Goal: Information Seeking & Learning: Find specific fact

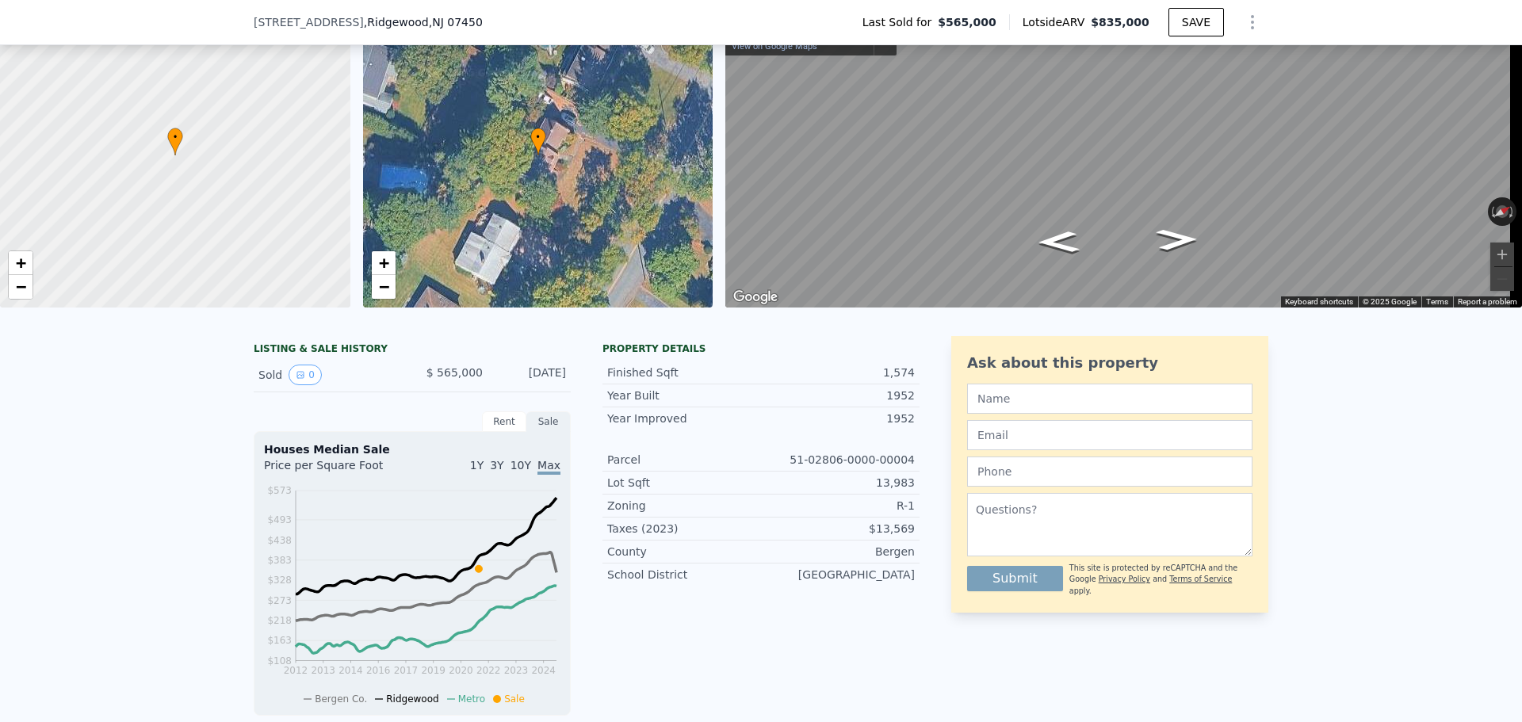
scroll to position [74, 0]
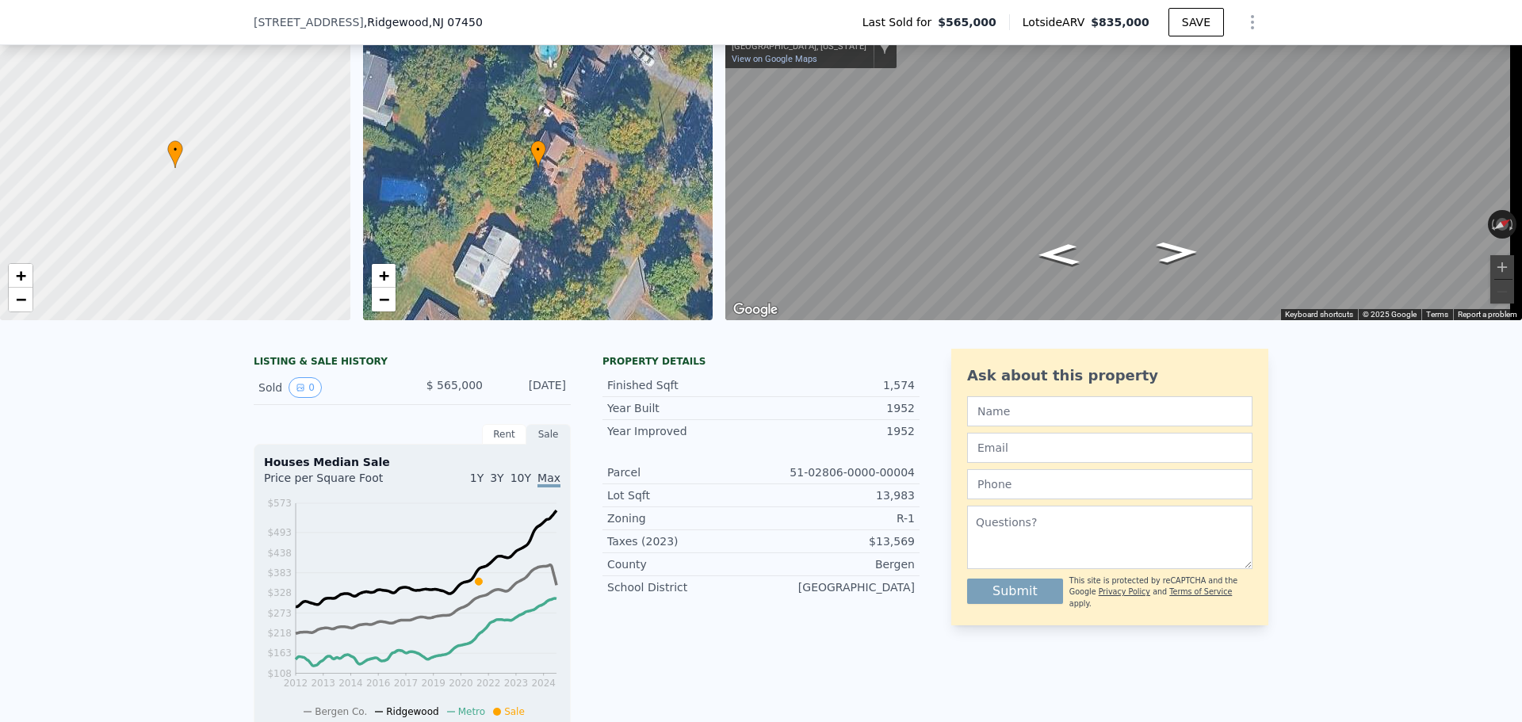
click at [491, 445] on div "Rent" at bounding box center [504, 434] width 44 height 21
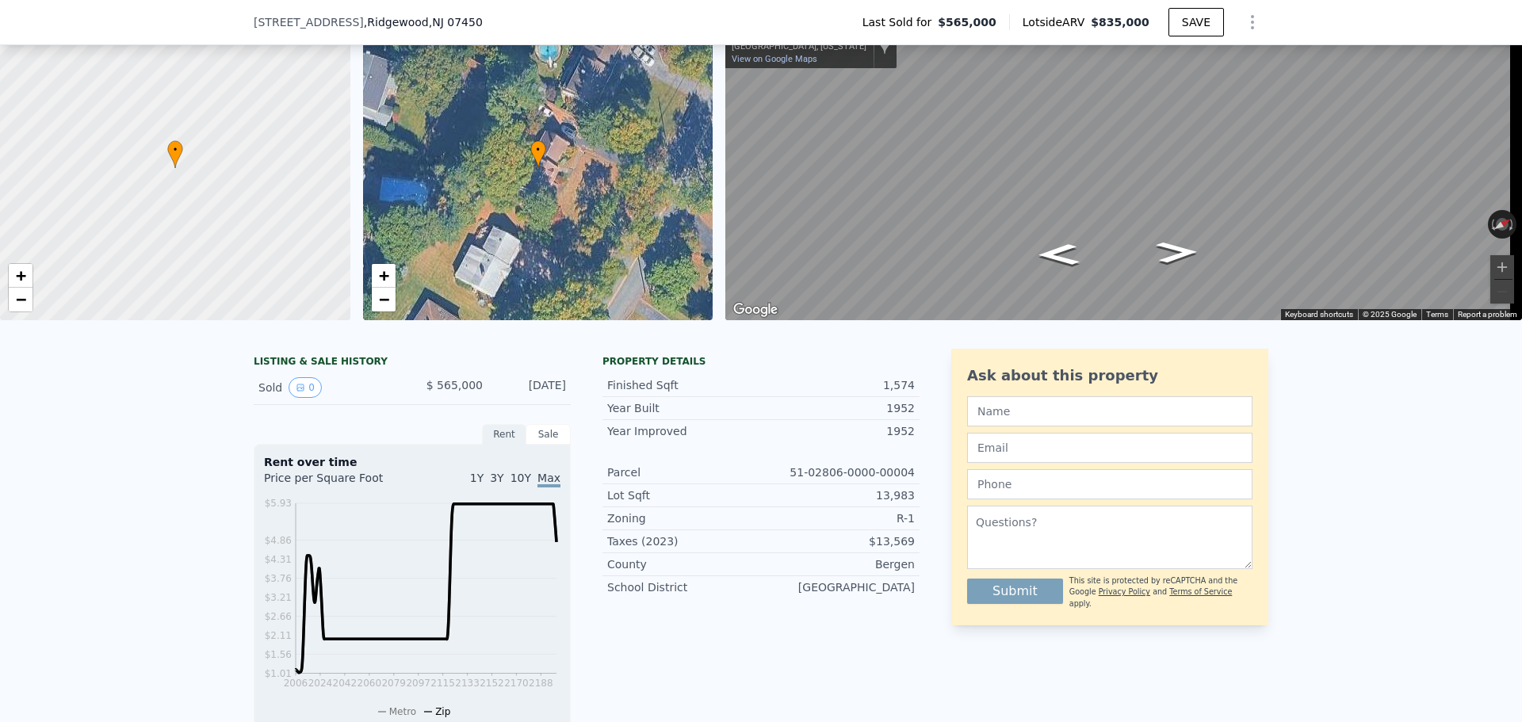
click at [533, 445] on div "Sale" at bounding box center [548, 434] width 44 height 21
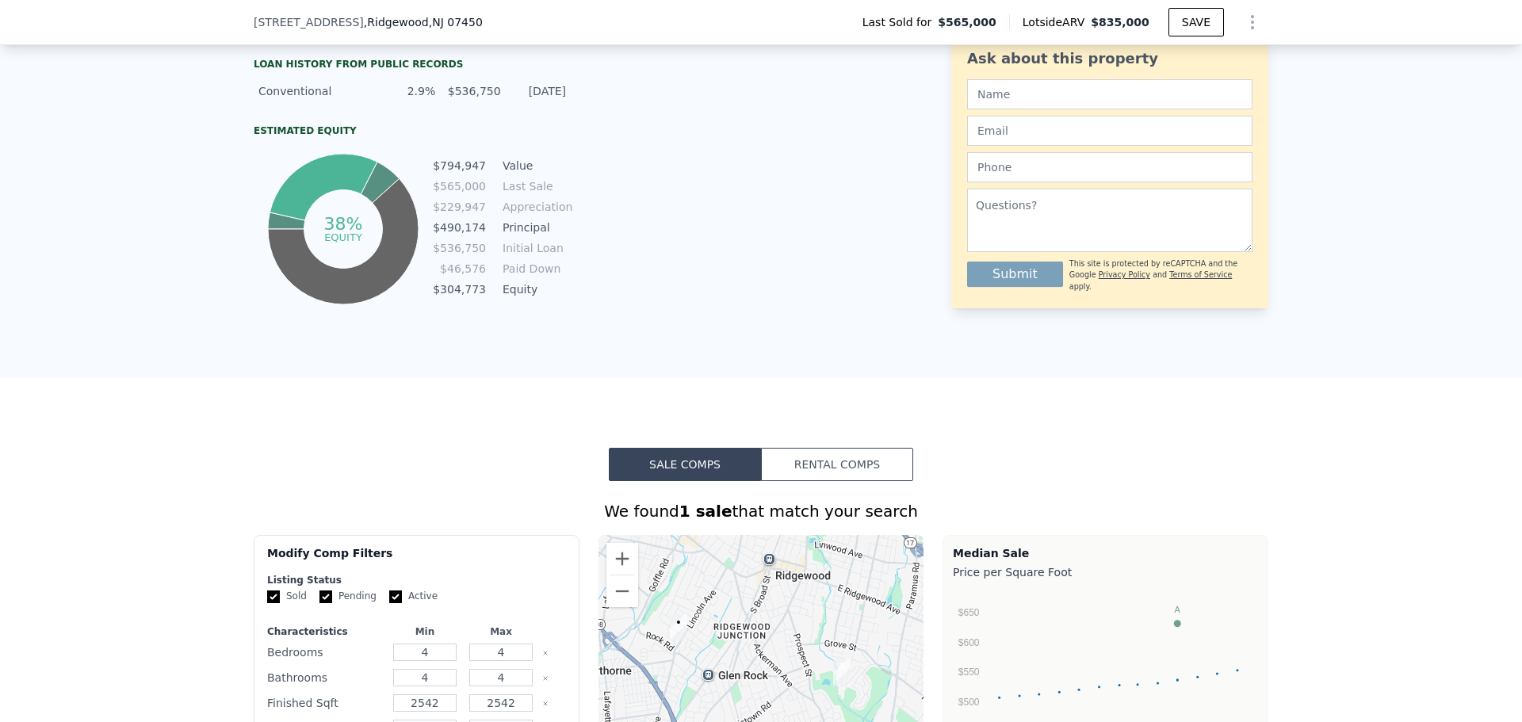
scroll to position [787, 0]
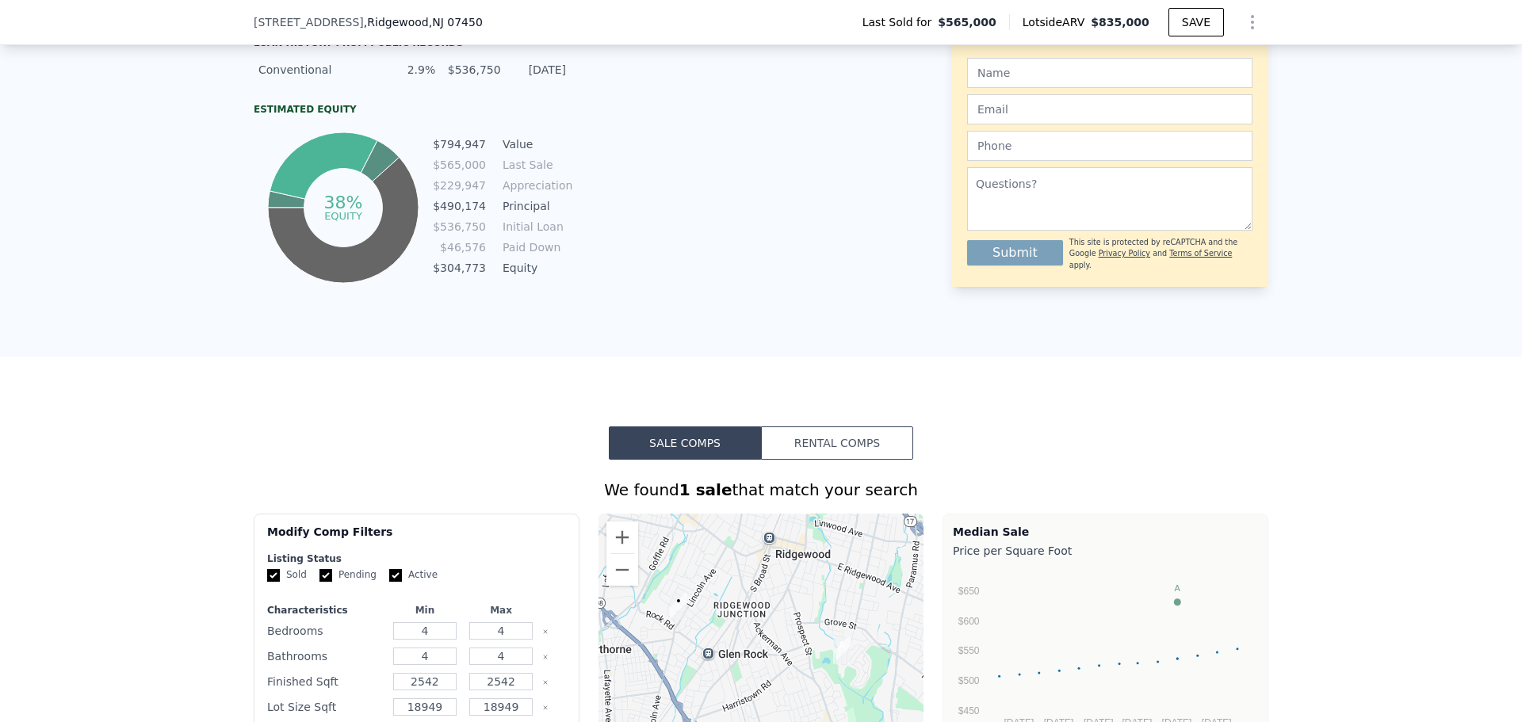
click at [824, 457] on button "Rental Comps" at bounding box center [837, 442] width 152 height 33
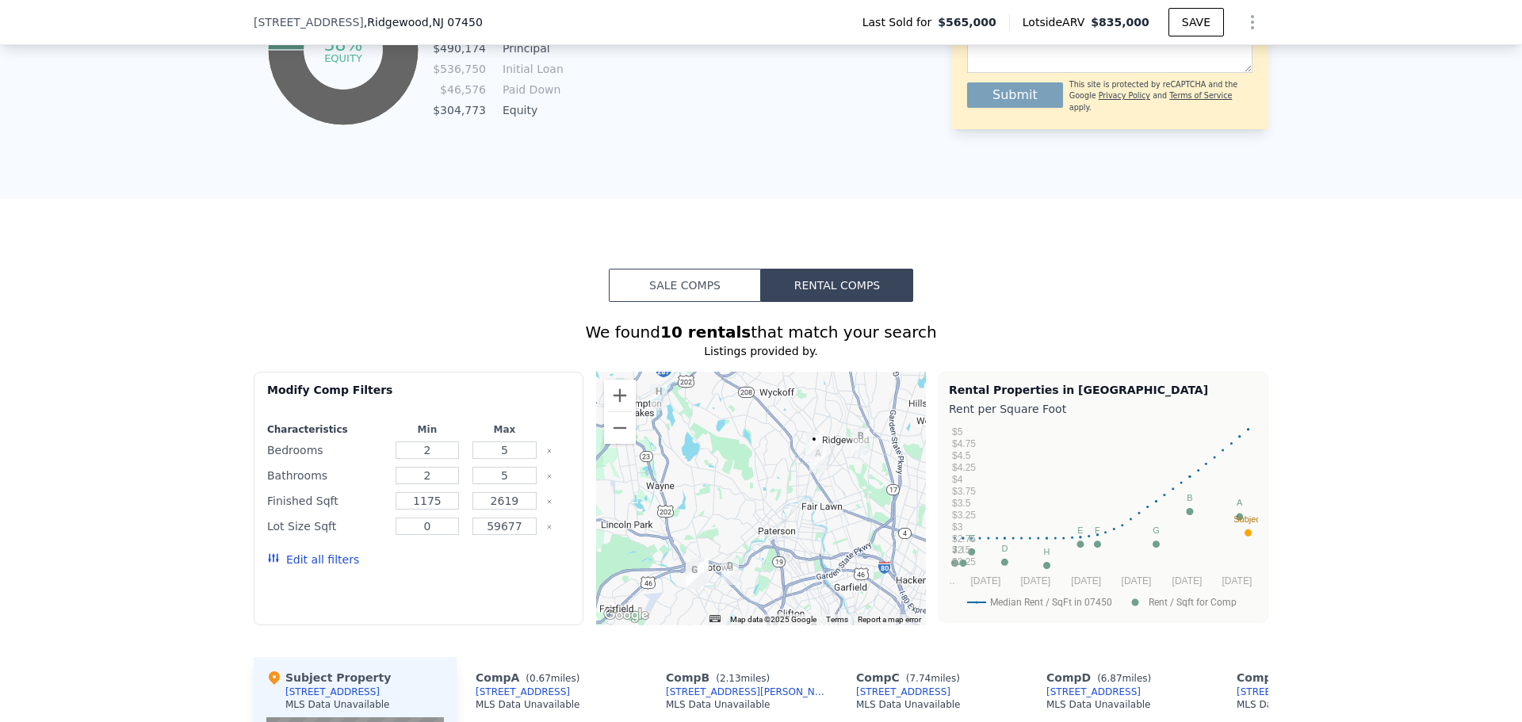
scroll to position [945, 0]
click at [653, 288] on button "Sale Comps" at bounding box center [685, 284] width 152 height 33
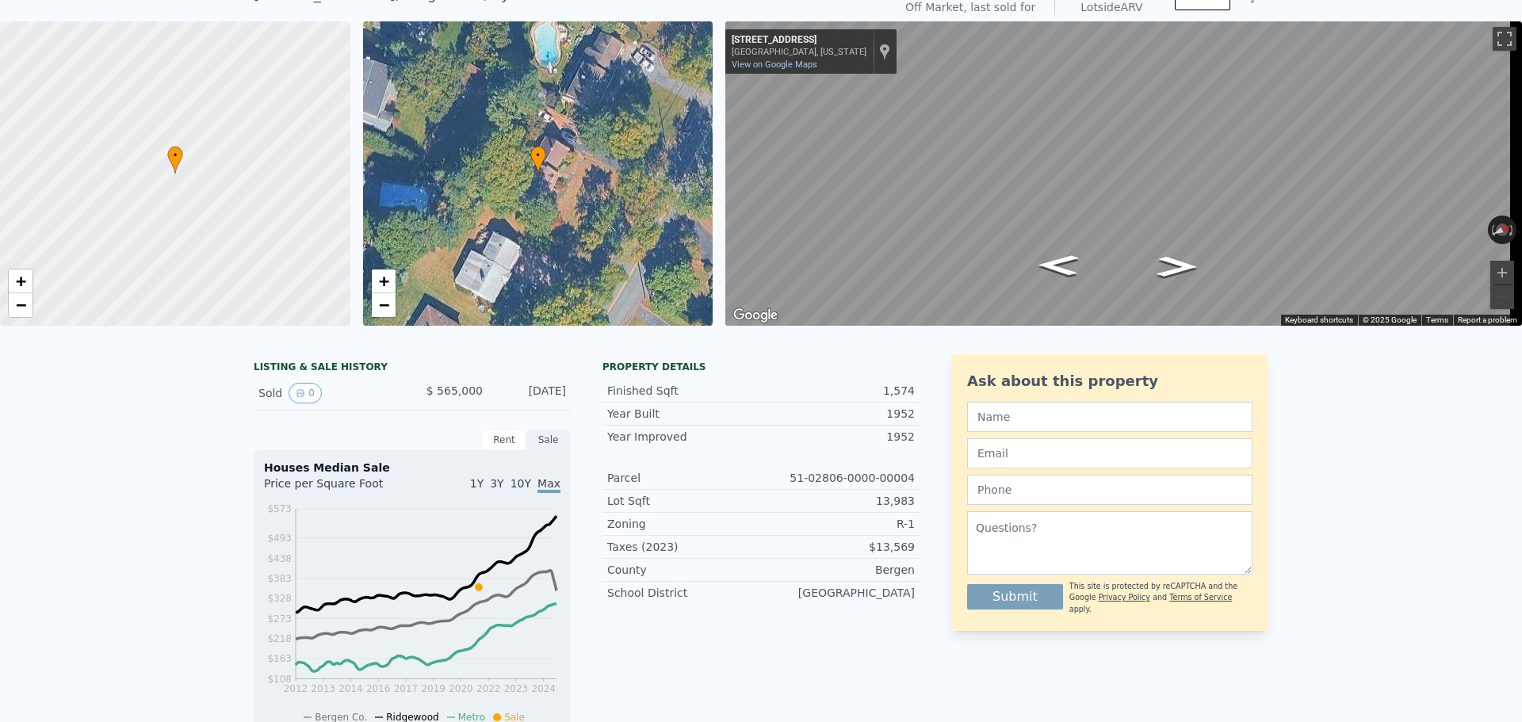
scroll to position [0, 0]
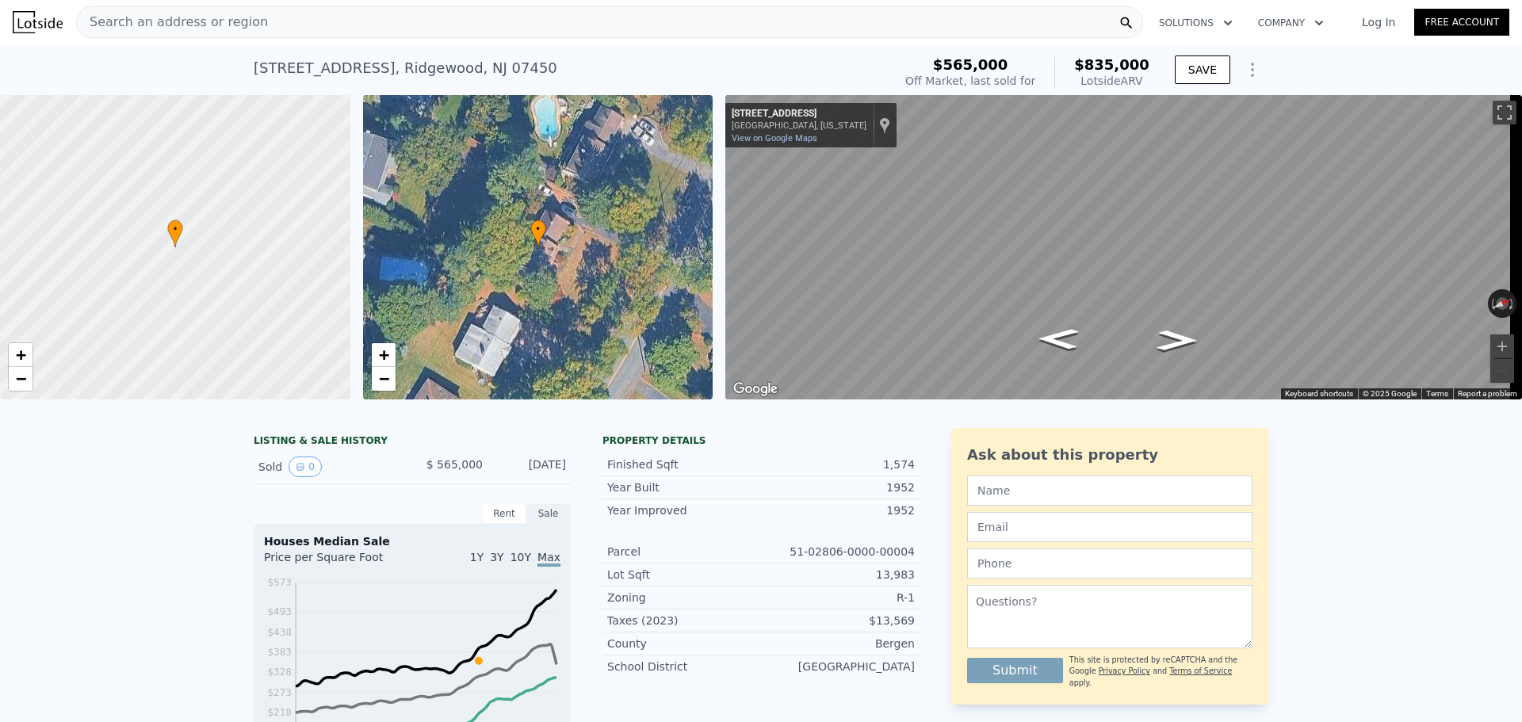
click at [1008, 63] on span "$565,000" at bounding box center [970, 64] width 75 height 17
click at [1002, 77] on div "Off Market, last sold for" at bounding box center [970, 81] width 130 height 16
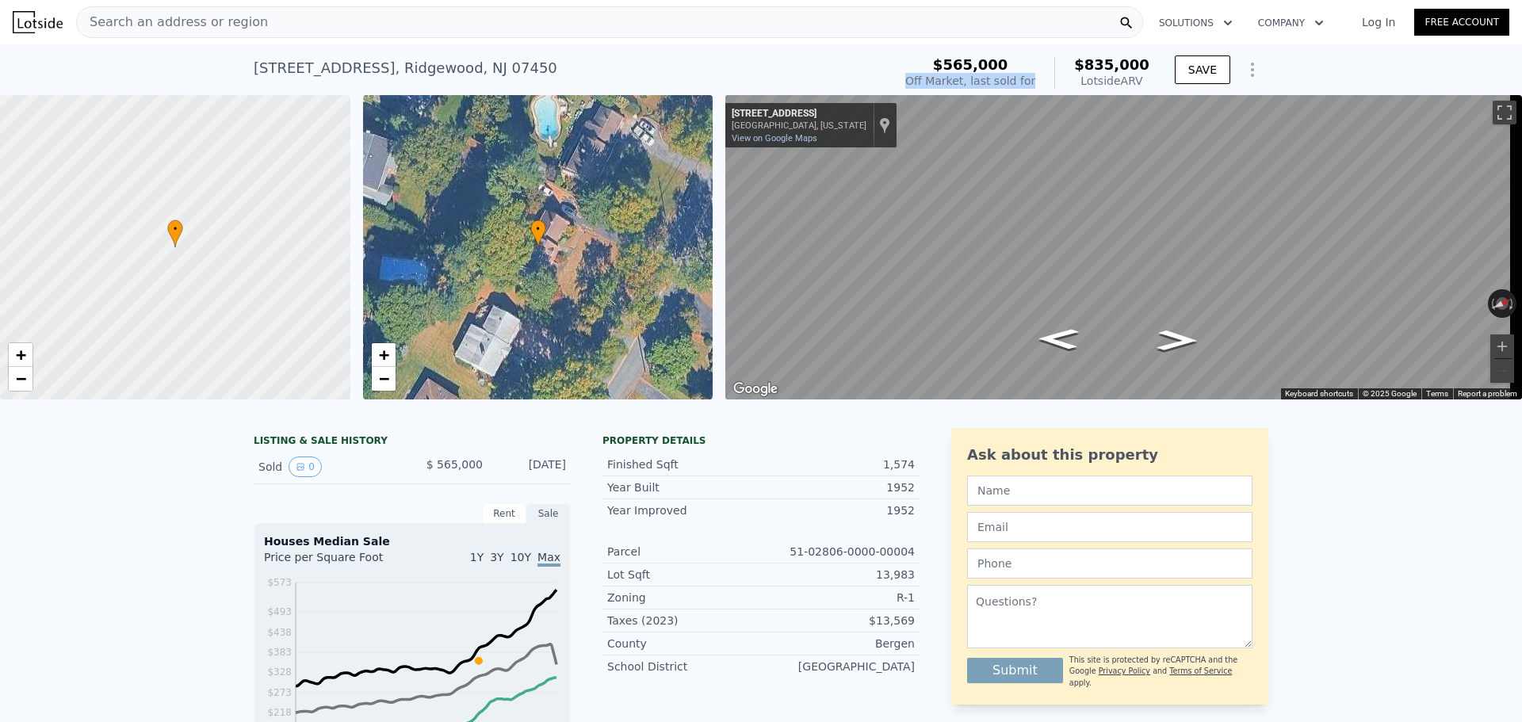
click at [1002, 77] on div "Off Market, last sold for" at bounding box center [970, 81] width 130 height 16
click at [1103, 78] on div "Lotside ARV" at bounding box center [1111, 81] width 75 height 16
click at [1105, 71] on span "$835,000" at bounding box center [1111, 64] width 75 height 17
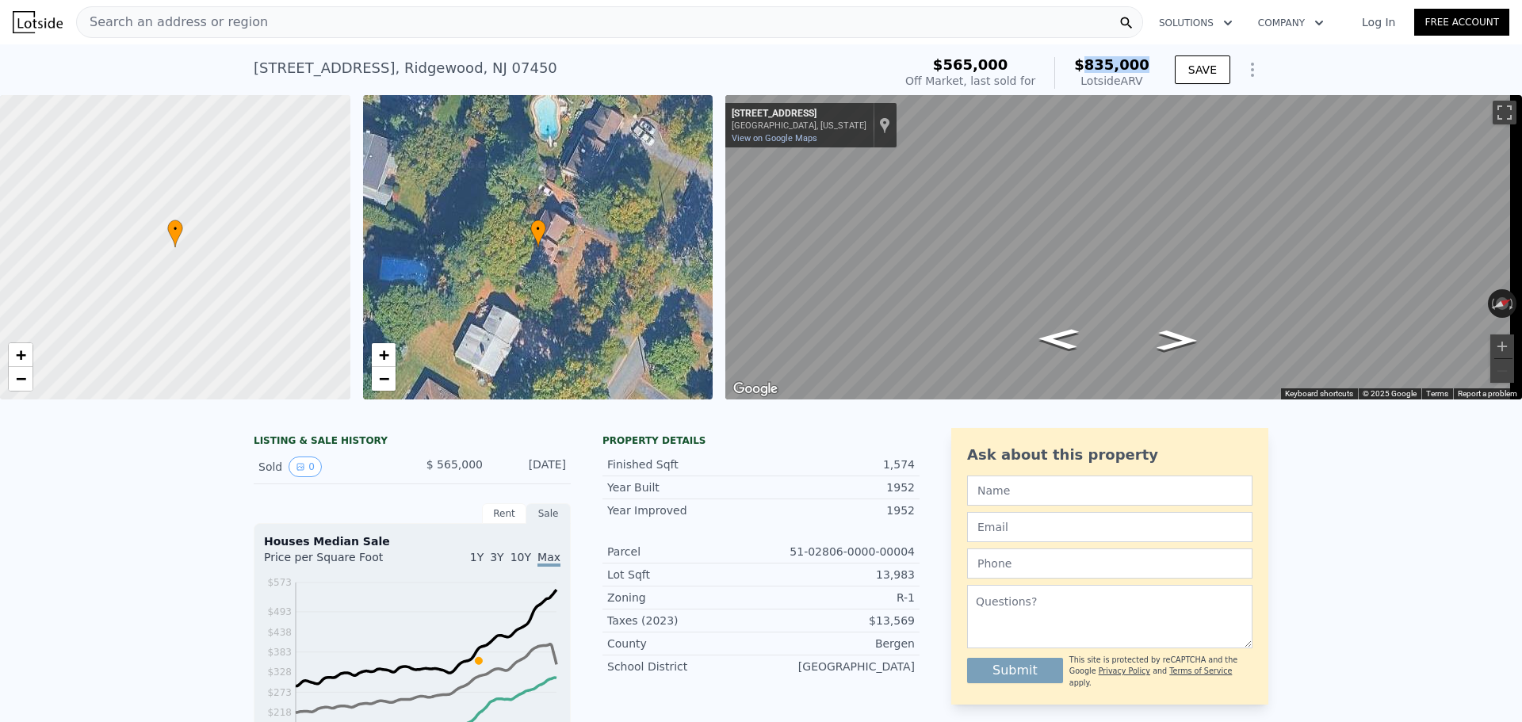
click at [1105, 71] on span "$835,000" at bounding box center [1111, 64] width 75 height 17
click at [985, 69] on span "$565,000" at bounding box center [970, 64] width 75 height 17
click at [1252, 69] on icon "Show Options" at bounding box center [1252, 69] width 19 height 19
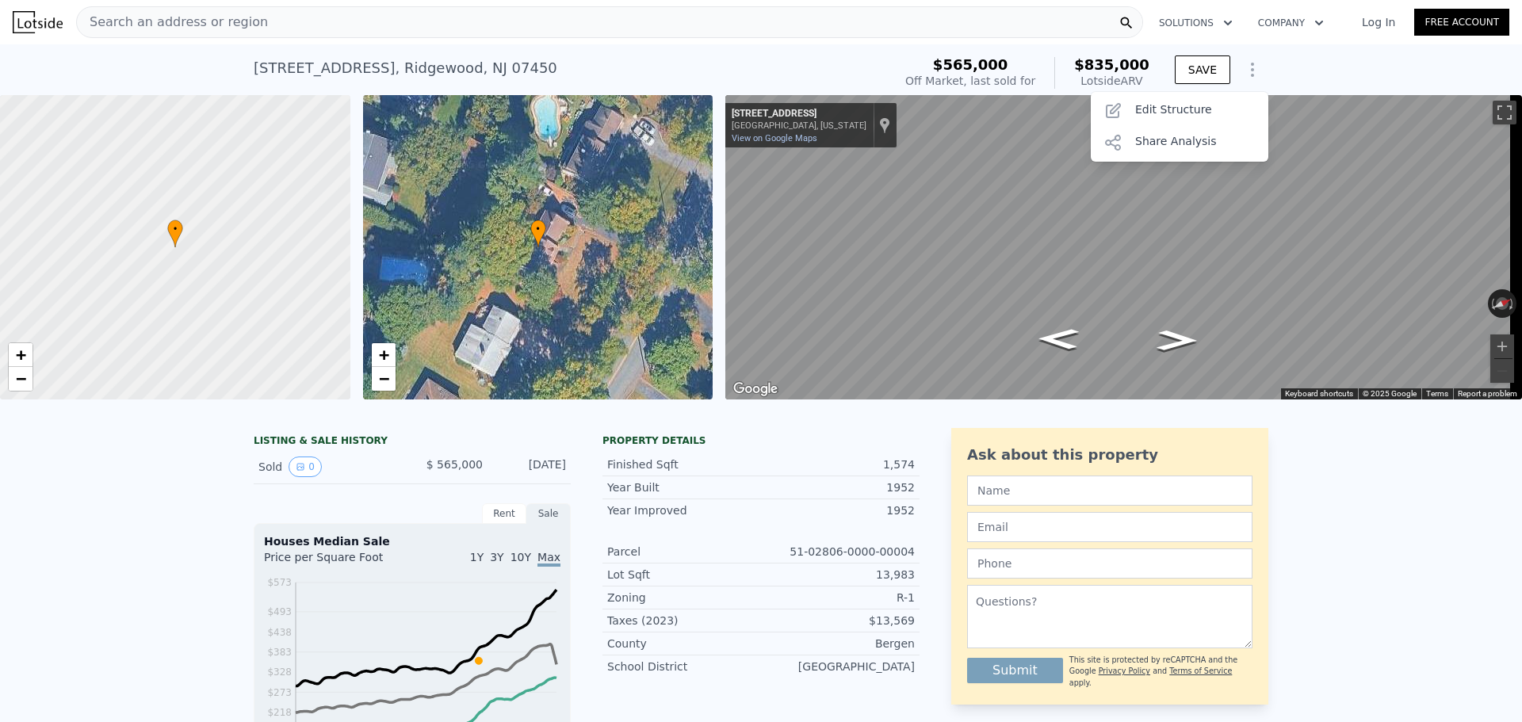
click at [1320, 63] on div "[STREET_ADDRESS] Sold [DATE] for $565k (~ARV $835k ) $565,000 Off Market, last …" at bounding box center [761, 69] width 1522 height 51
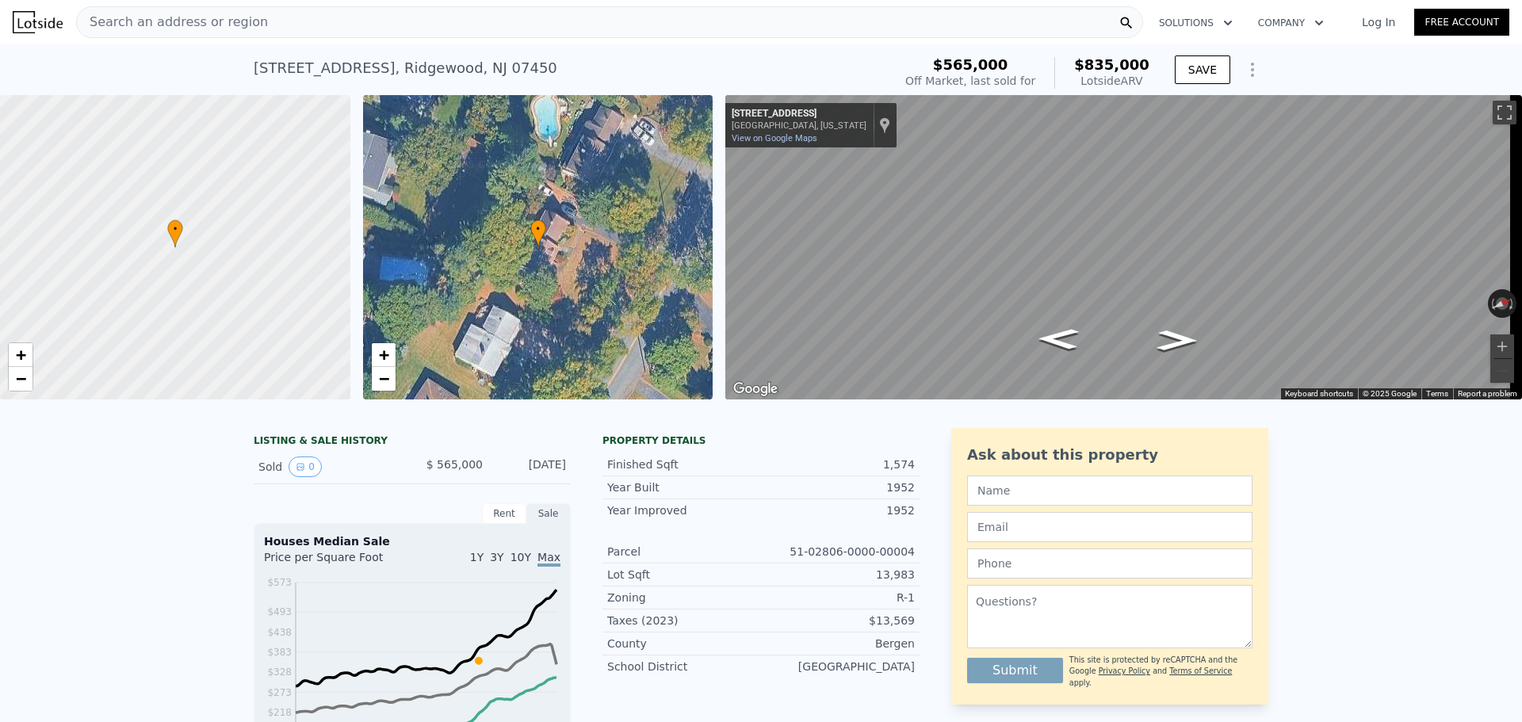
click at [311, 74] on div "[STREET_ADDRESS]" at bounding box center [406, 68] width 304 height 22
copy div "[STREET_ADDRESS] Sold [DATE] for $565k (~ARV $835k )"
